Goal: Task Accomplishment & Management: Manage account settings

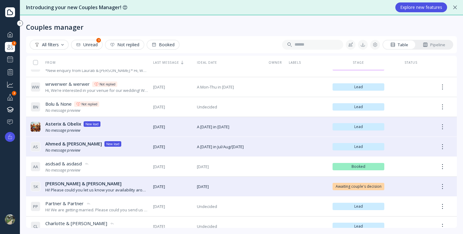
scroll to position [14, 0]
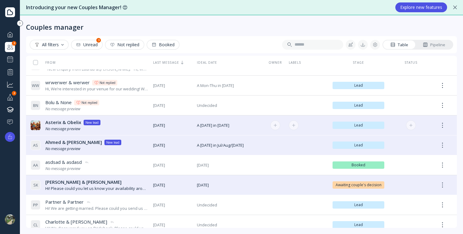
click at [123, 128] on div "Asterix & Obelix Asterix & Obelix New lead No message preview" at bounding box center [90, 125] width 118 height 17
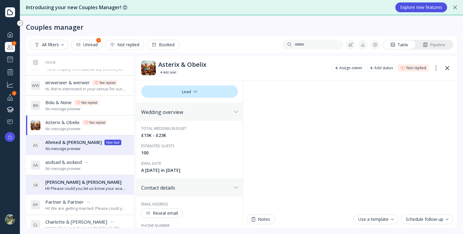
click at [442, 50] on div "All filters Unread 2 Not replied Booked Table Pipeline" at bounding box center [241, 44] width 431 height 17
click at [439, 47] on div "Pipeline" at bounding box center [434, 45] width 22 height 6
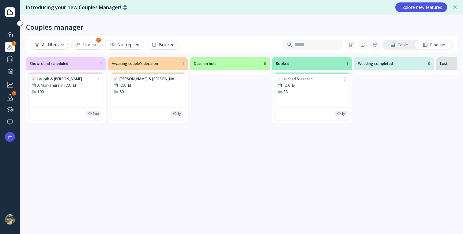
scroll to position [0, 165]
click at [66, 91] on div "100" at bounding box center [65, 91] width 69 height 5
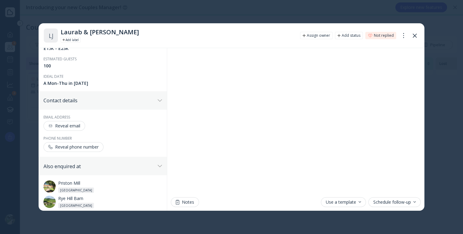
scroll to position [55, 0]
click at [33, 137] on div at bounding box center [231, 117] width 463 height 234
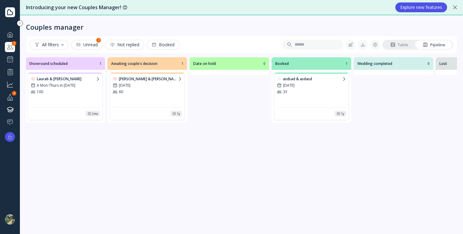
click at [73, 94] on div "Laurab & [PERSON_NAME] A Mon-Thurs in [DATE] 100" at bounding box center [65, 90] width 69 height 28
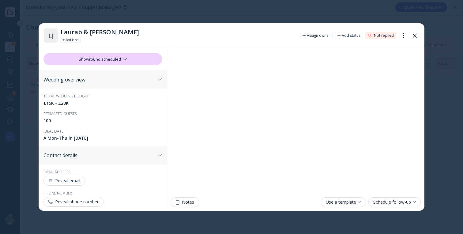
click at [30, 134] on div at bounding box center [231, 117] width 463 height 234
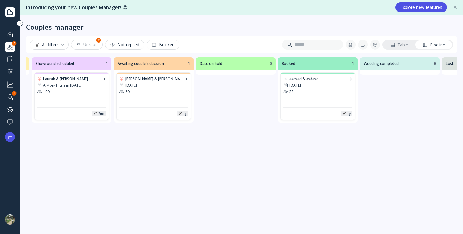
scroll to position [0, 157]
click at [84, 88] on div "A Mon-Thurs in [DATE]" at bounding box center [73, 85] width 69 height 5
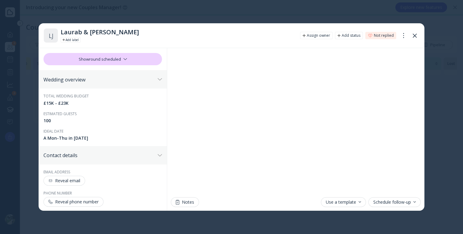
click at [403, 37] on div at bounding box center [404, 35] width 10 height 11
click at [218, 12] on div at bounding box center [231, 117] width 463 height 234
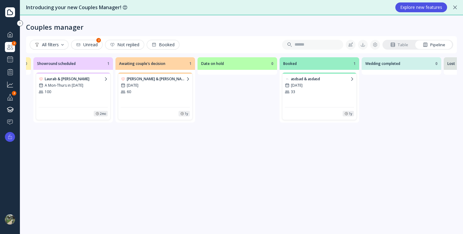
click at [310, 85] on div "[DATE]" at bounding box center [319, 85] width 69 height 5
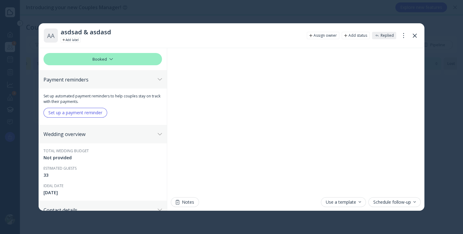
click at [414, 34] on icon at bounding box center [415, 36] width 4 height 4
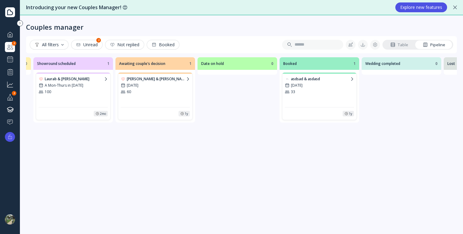
click at [405, 43] on div "Table" at bounding box center [399, 45] width 18 height 6
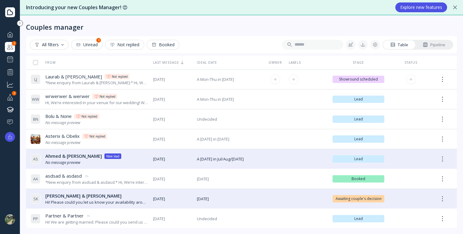
click at [155, 81] on span "[DATE]" at bounding box center [172, 80] width 39 height 6
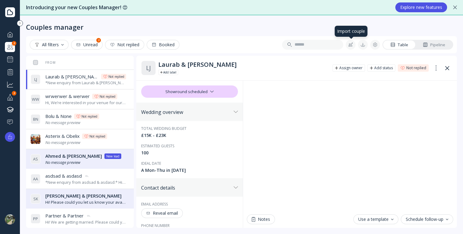
click at [353, 43] on div at bounding box center [350, 44] width 5 height 5
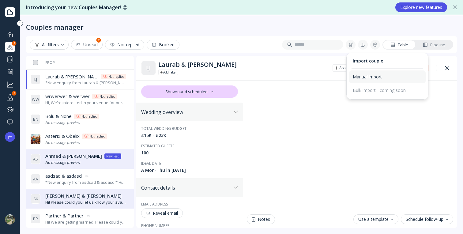
click at [378, 75] on div "Manual import" at bounding box center [387, 77] width 69 height 6
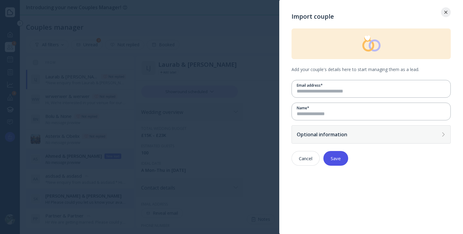
click at [388, 128] on div "Optional information" at bounding box center [371, 134] width 159 height 18
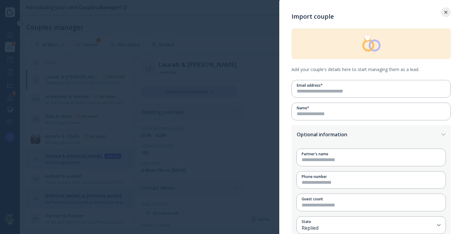
click at [445, 11] on icon at bounding box center [445, 12] width 3 height 3
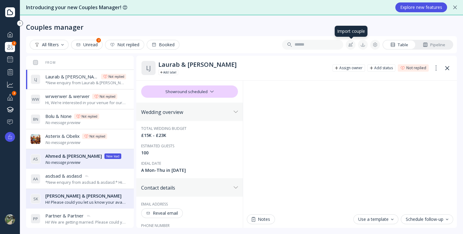
click at [354, 43] on button at bounding box center [351, 45] width 10 height 10
click at [249, 46] on div at bounding box center [261, 45] width 164 height 10
click at [352, 46] on div at bounding box center [350, 44] width 5 height 5
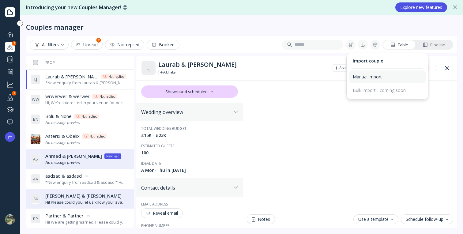
click at [380, 76] on div "Manual import" at bounding box center [387, 77] width 69 height 6
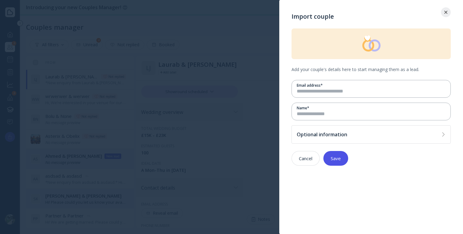
click at [445, 13] on icon at bounding box center [445, 12] width 3 height 3
